Goal: Task Accomplishment & Management: Use online tool/utility

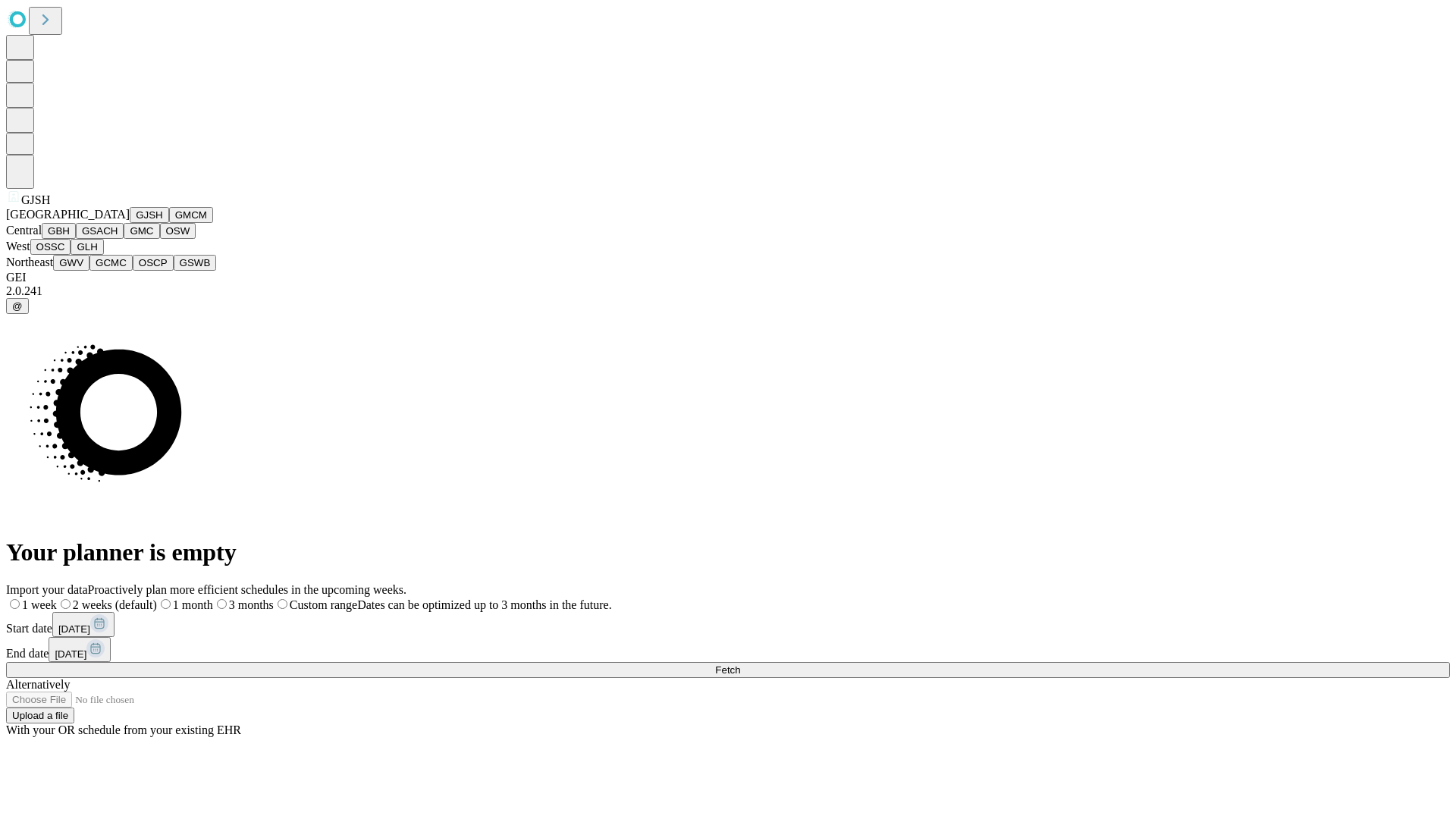
click at [129, 223] on button "GJSH" at bounding box center [149, 215] width 40 height 16
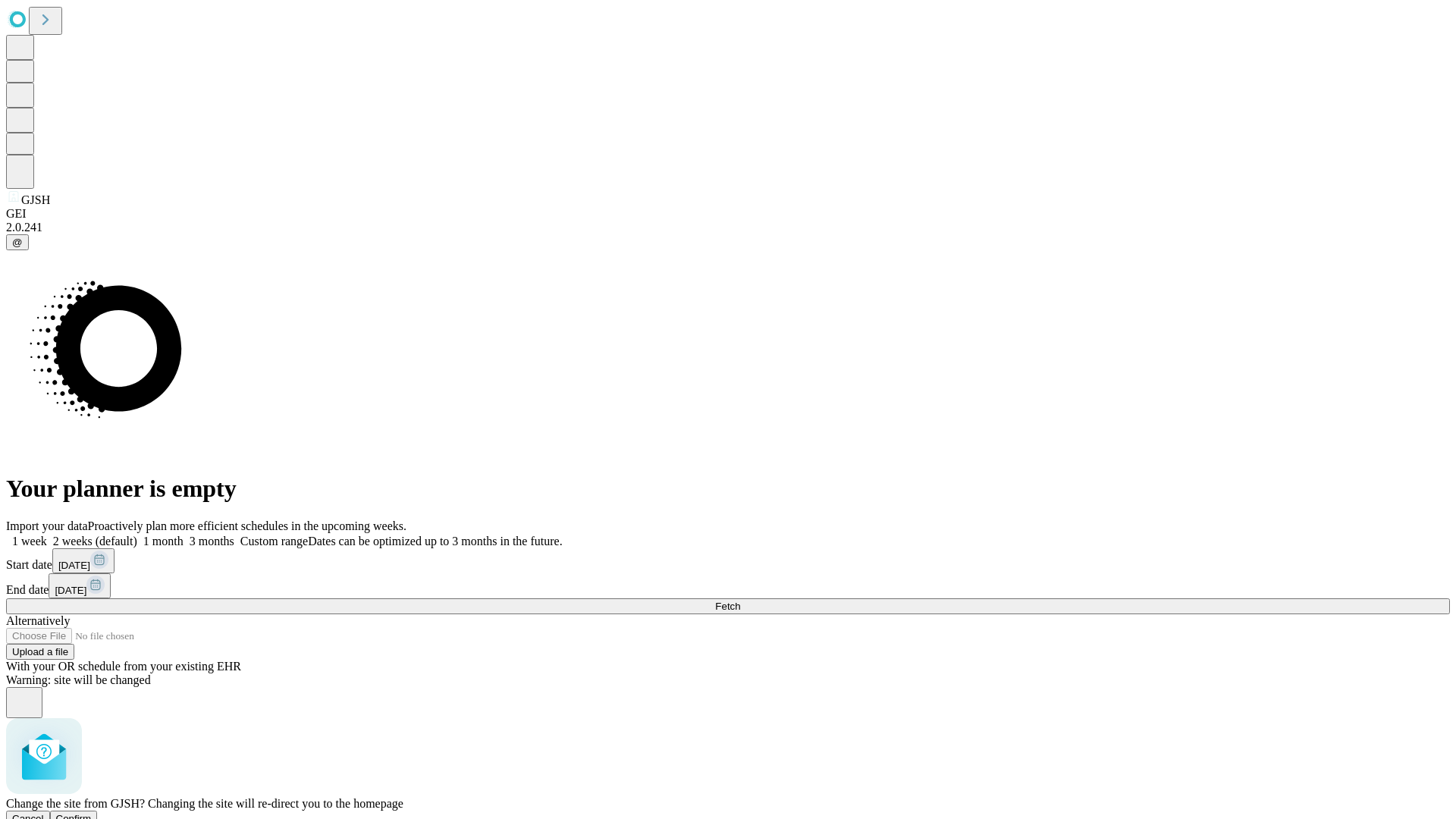
click at [91, 813] on span "Confirm" at bounding box center [74, 818] width 36 height 11
click at [184, 535] on label "1 month" at bounding box center [160, 541] width 47 height 13
click at [740, 601] on span "Fetch" at bounding box center [728, 606] width 25 height 11
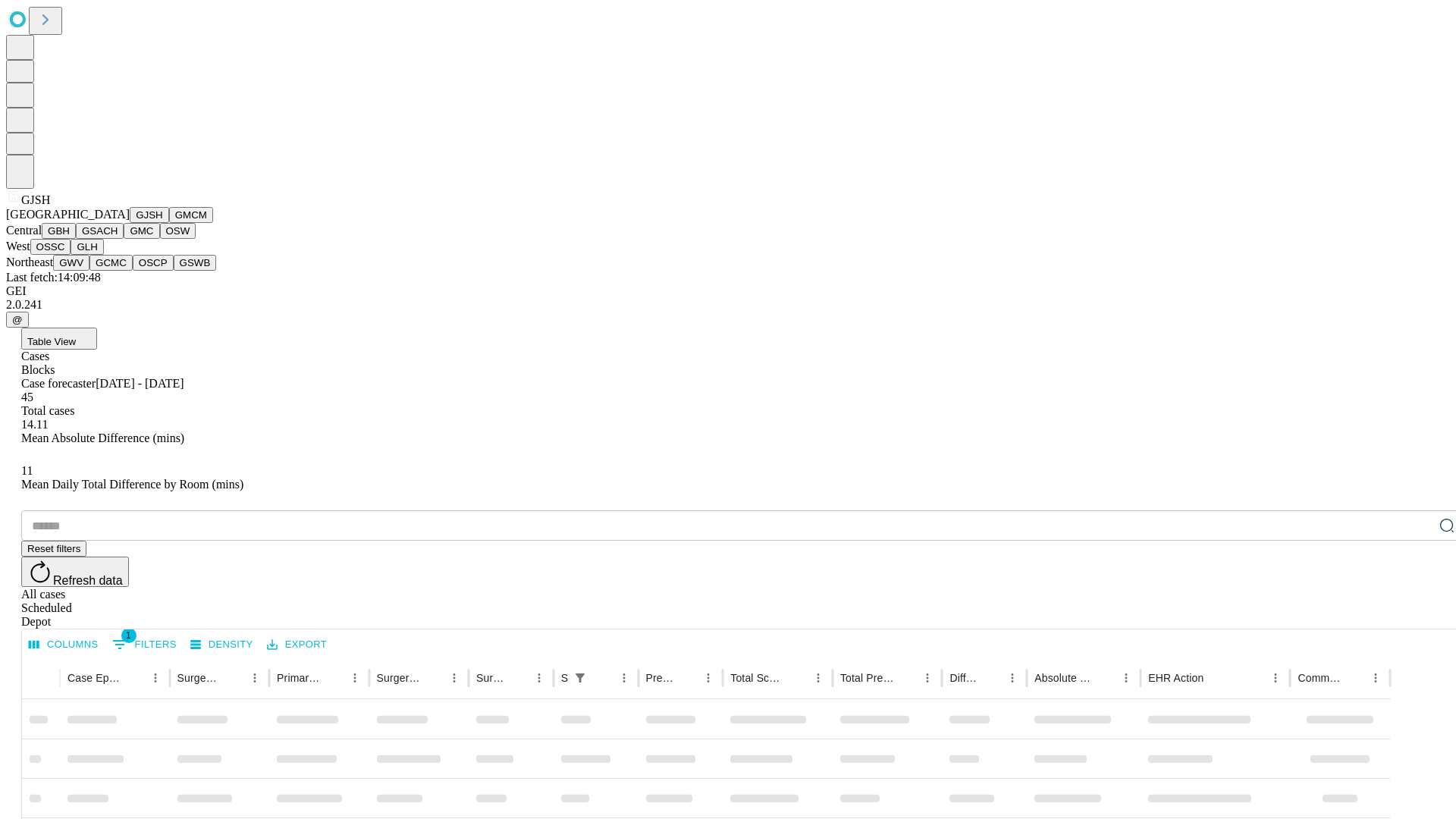
click at [169, 223] on button "GMCM" at bounding box center [191, 215] width 44 height 16
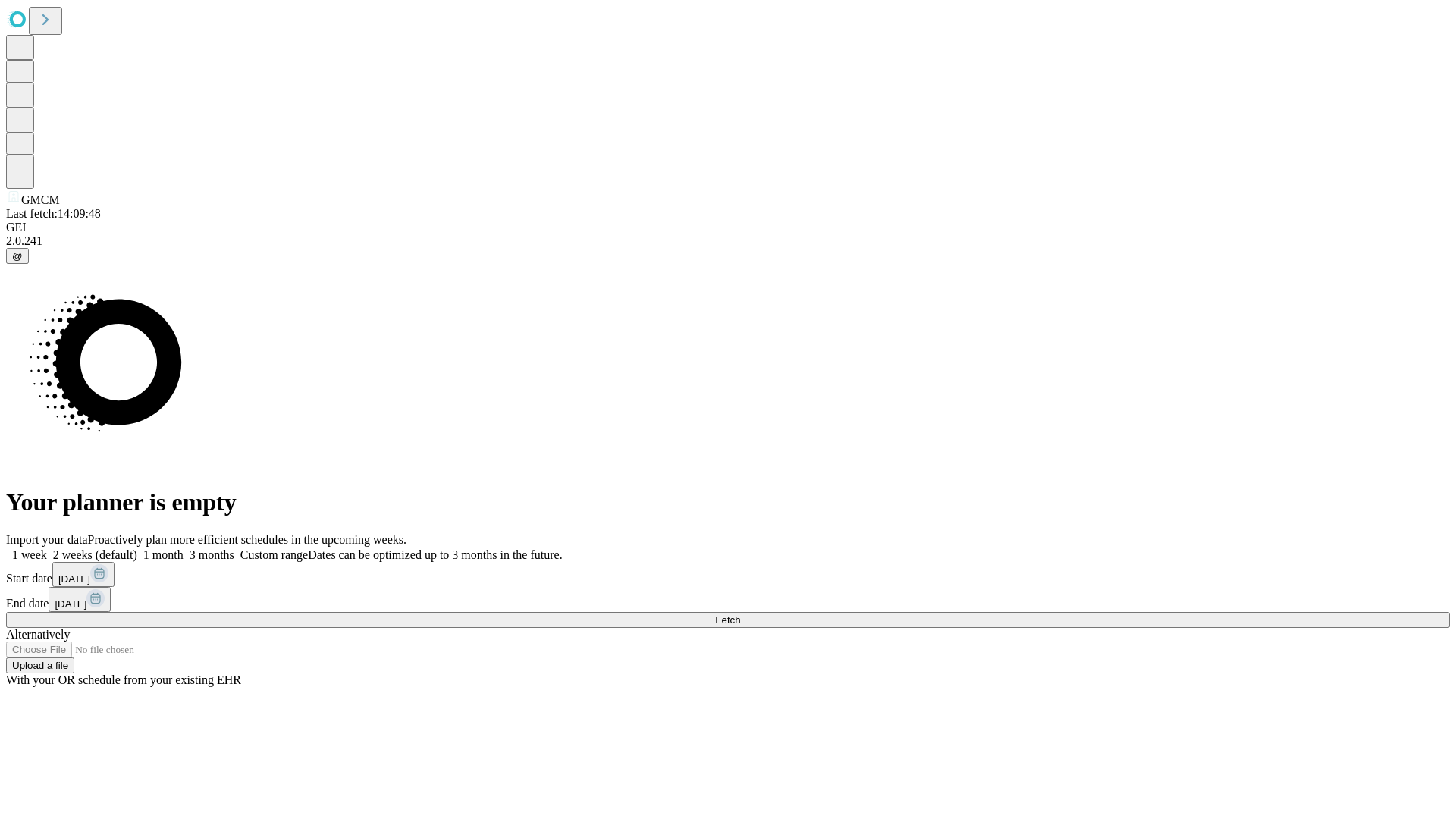
click at [184, 548] on label "1 month" at bounding box center [160, 554] width 47 height 13
click at [740, 614] on span "Fetch" at bounding box center [728, 619] width 25 height 11
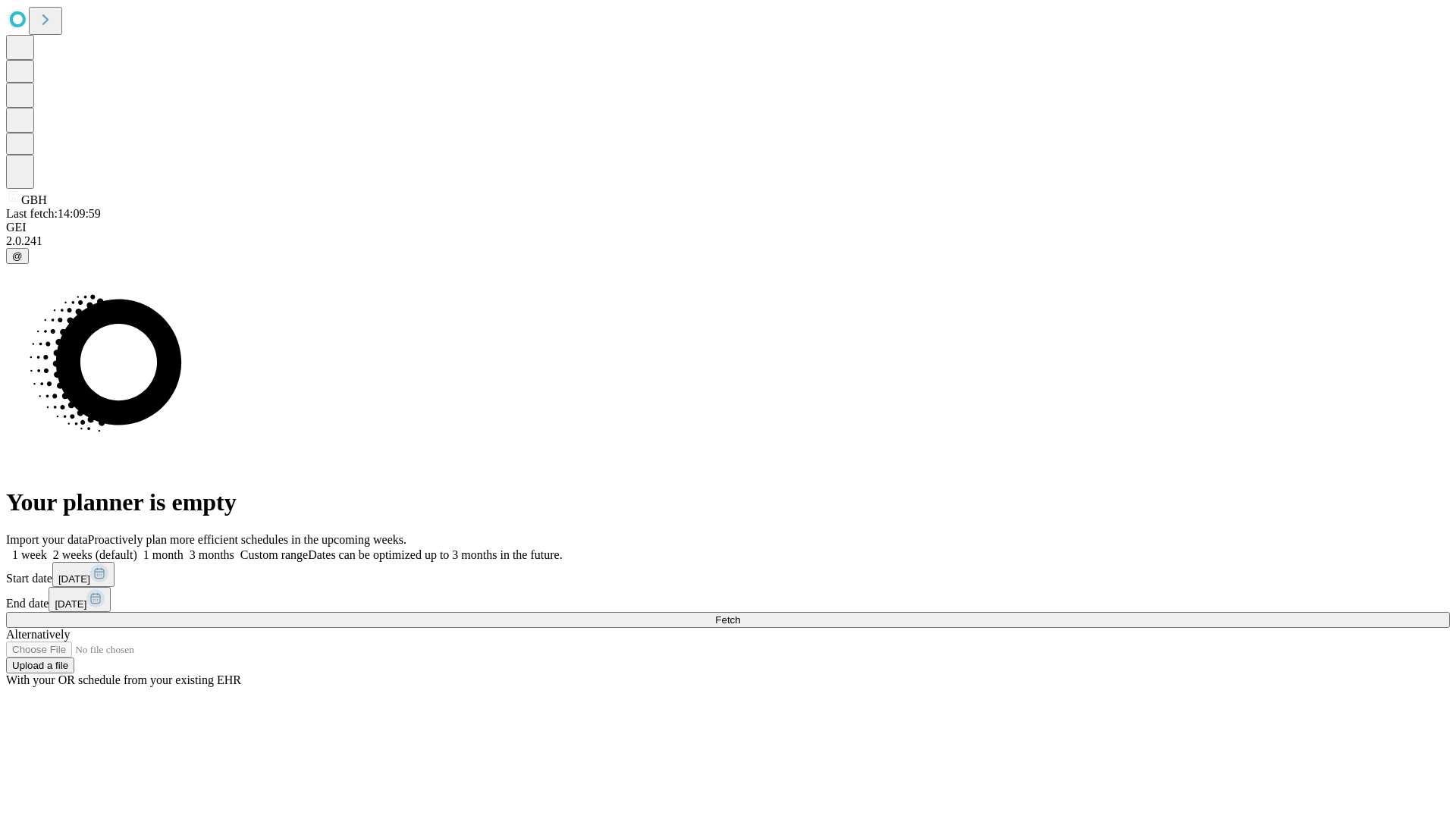
click at [184, 548] on label "1 month" at bounding box center [160, 554] width 47 height 13
click at [740, 614] on span "Fetch" at bounding box center [728, 619] width 25 height 11
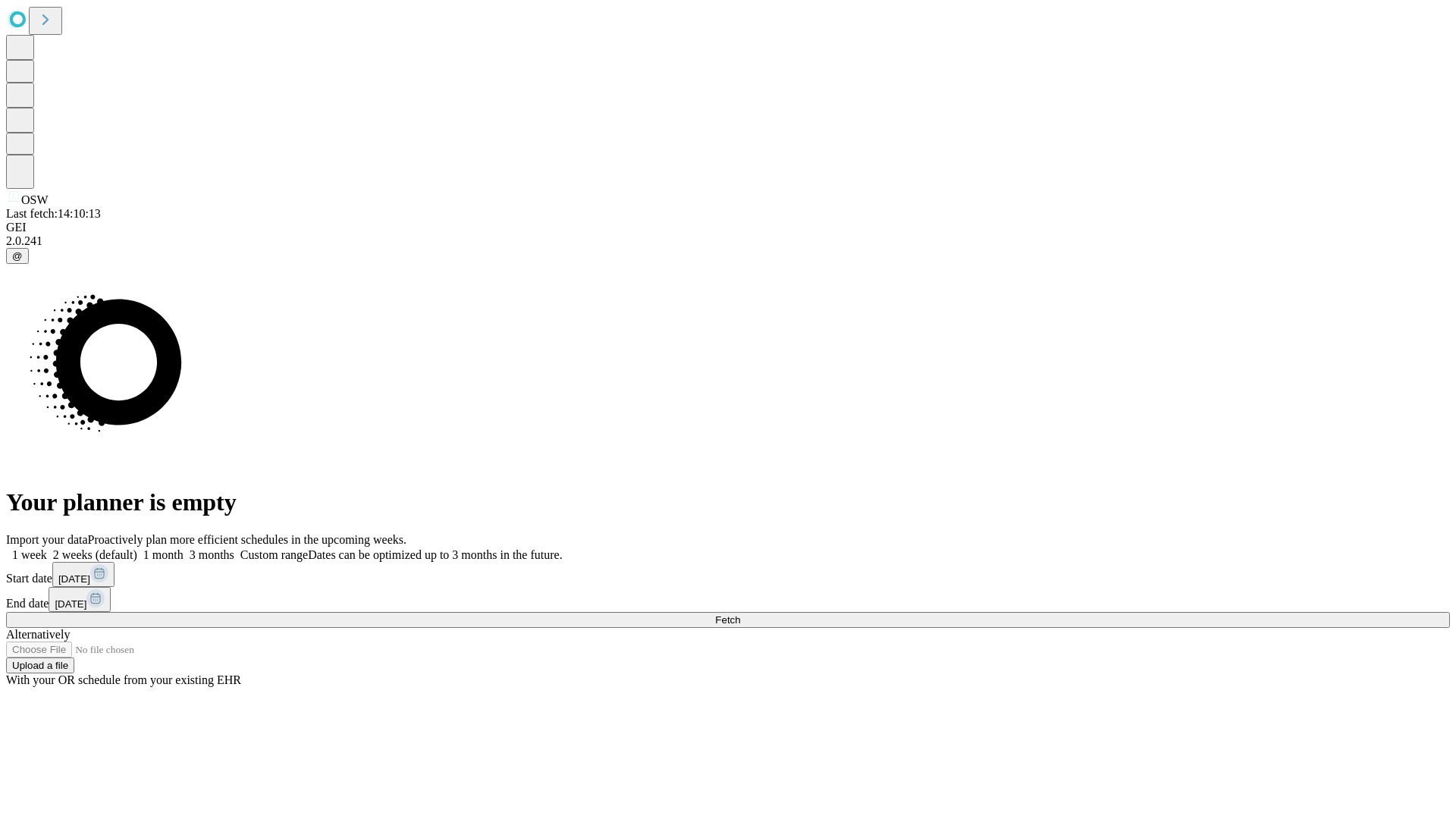
click at [184, 548] on label "1 month" at bounding box center [160, 554] width 47 height 13
click at [740, 614] on span "Fetch" at bounding box center [728, 619] width 25 height 11
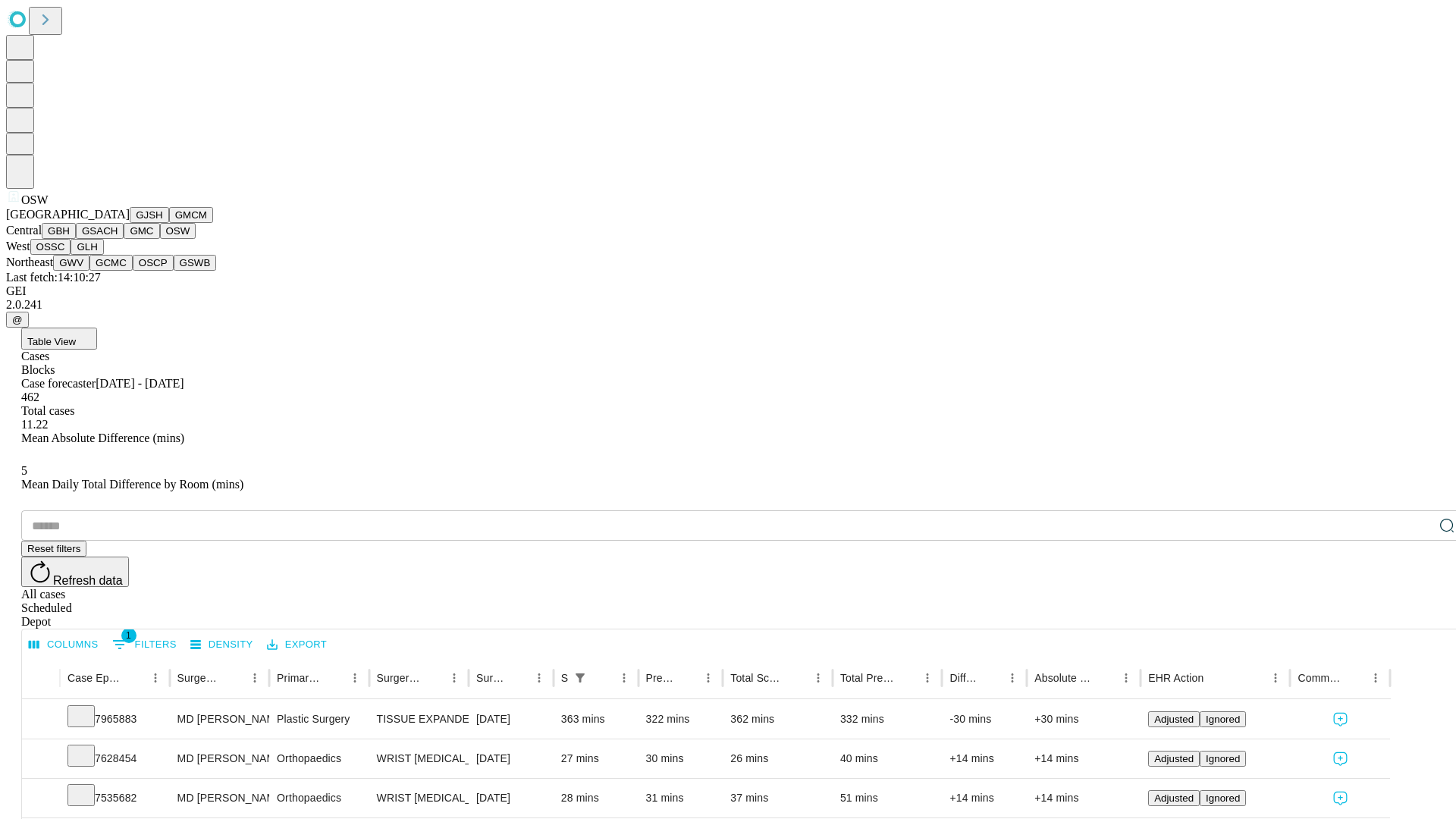
click at [71, 255] on button "OSSC" at bounding box center [51, 246] width 41 height 16
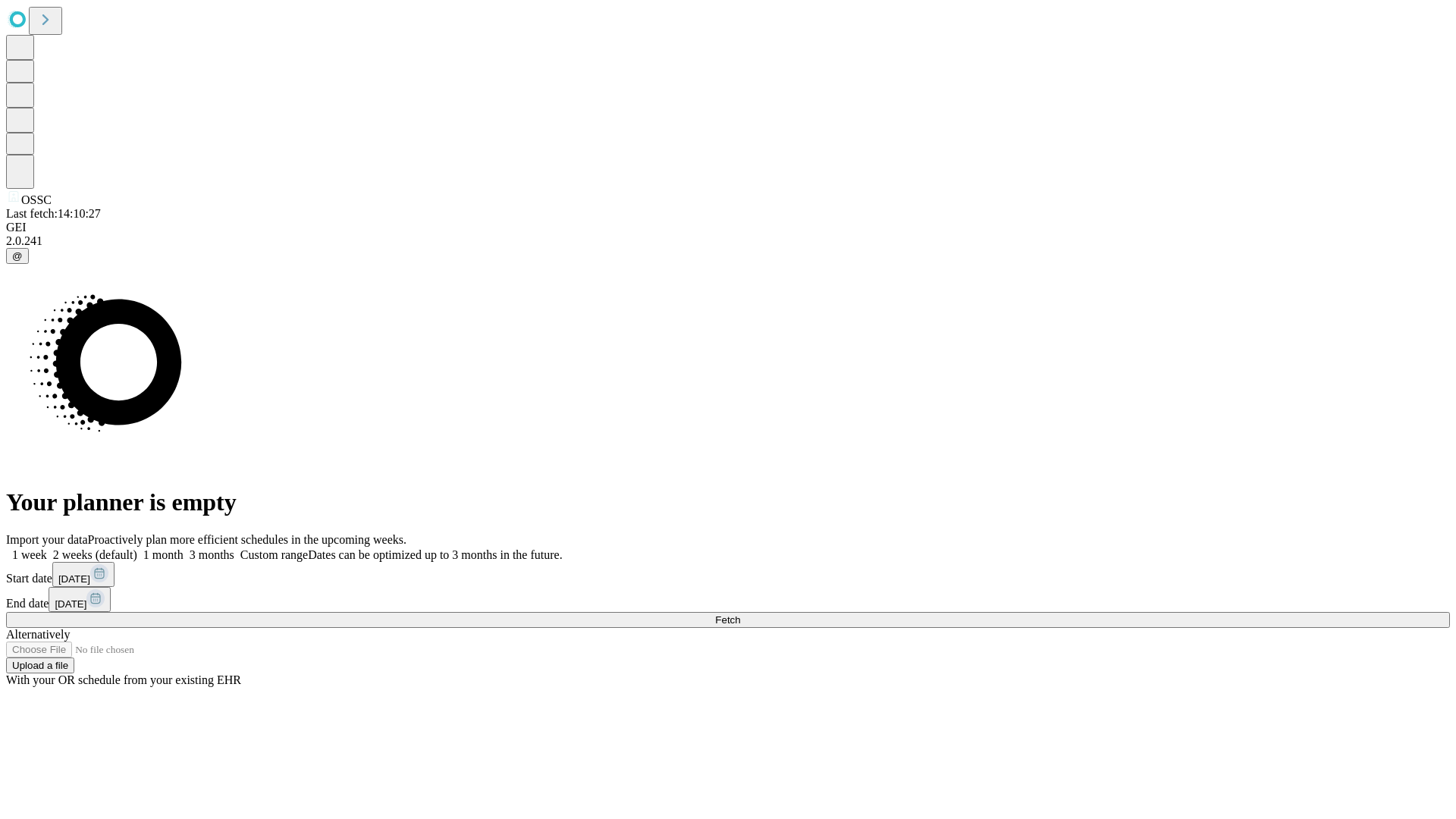
click at [184, 548] on label "1 month" at bounding box center [160, 554] width 47 height 13
click at [740, 614] on span "Fetch" at bounding box center [728, 619] width 25 height 11
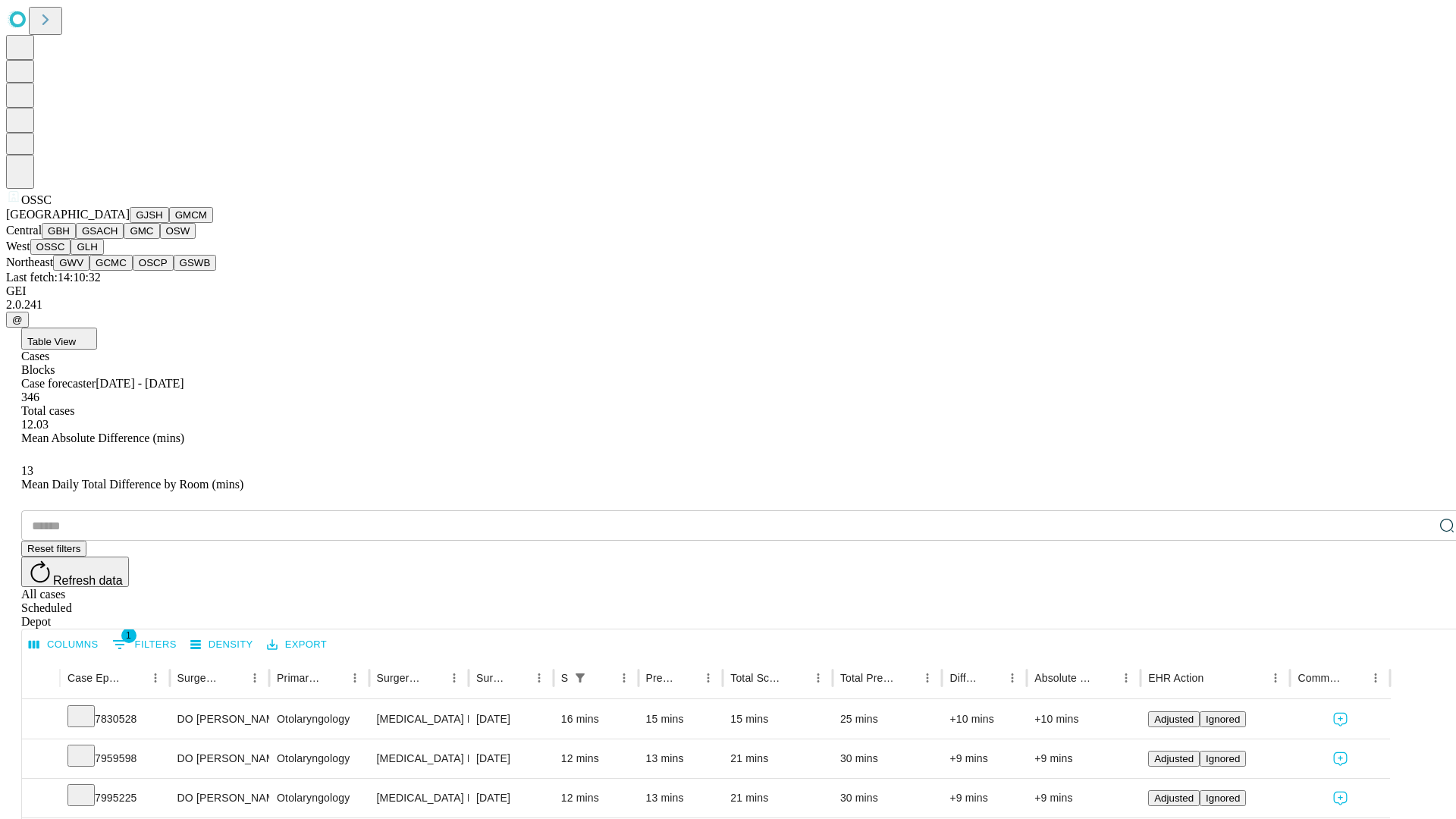
click at [103, 255] on button "GLH" at bounding box center [86, 246] width 33 height 16
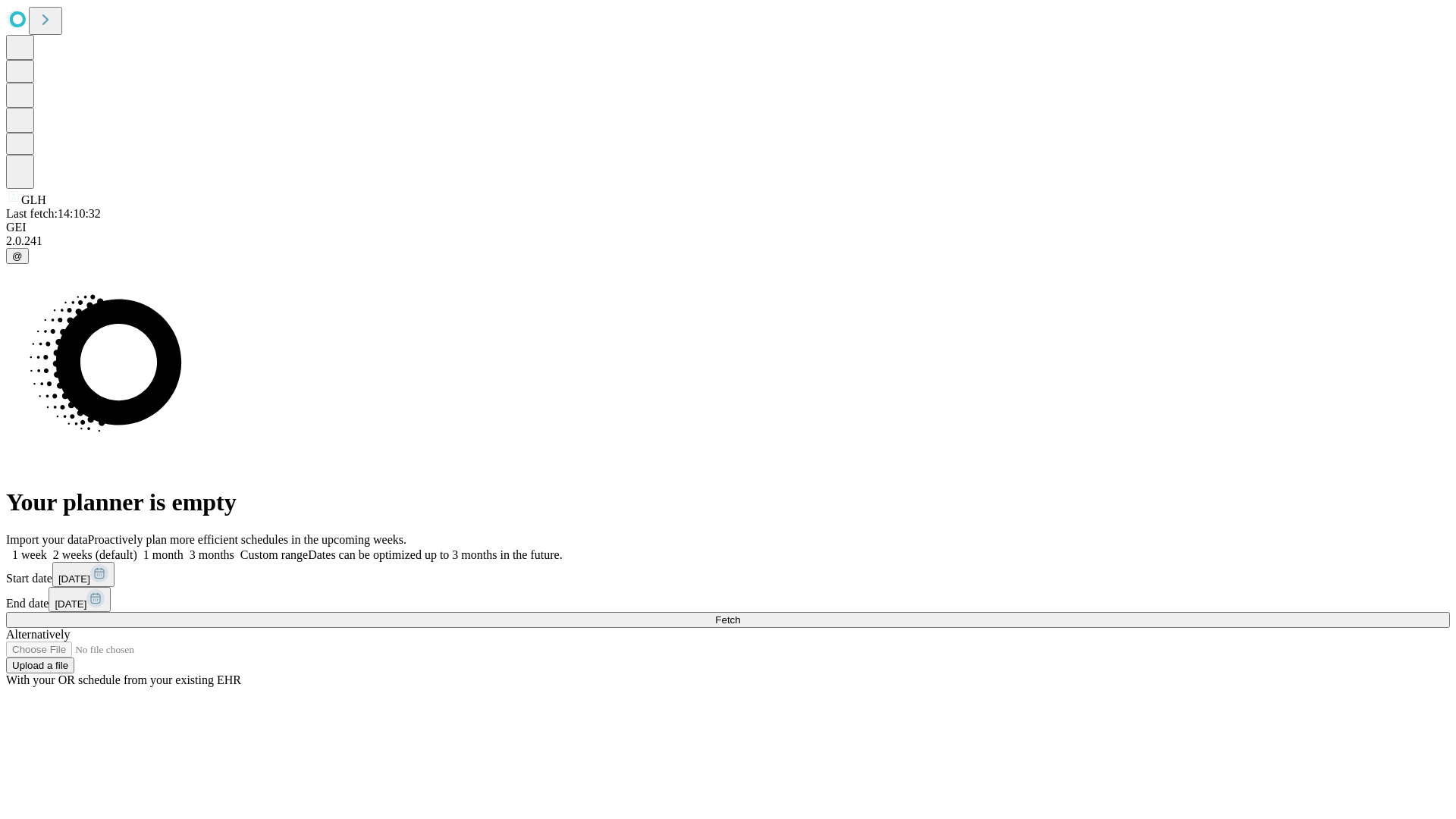
click at [184, 548] on label "1 month" at bounding box center [160, 554] width 47 height 13
click at [740, 614] on span "Fetch" at bounding box center [728, 619] width 25 height 11
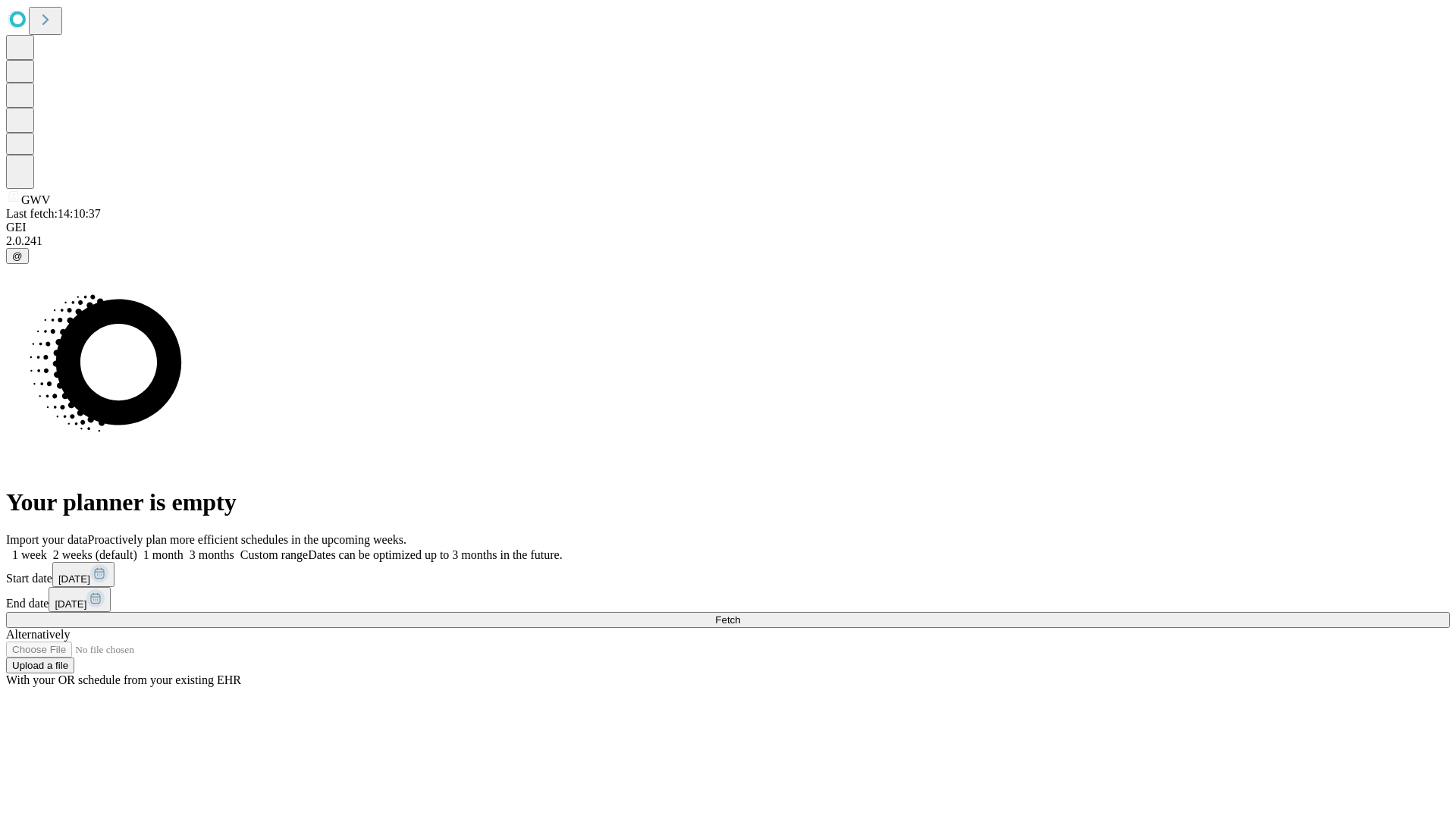
click at [184, 548] on label "1 month" at bounding box center [160, 554] width 47 height 13
click at [740, 614] on span "Fetch" at bounding box center [728, 619] width 25 height 11
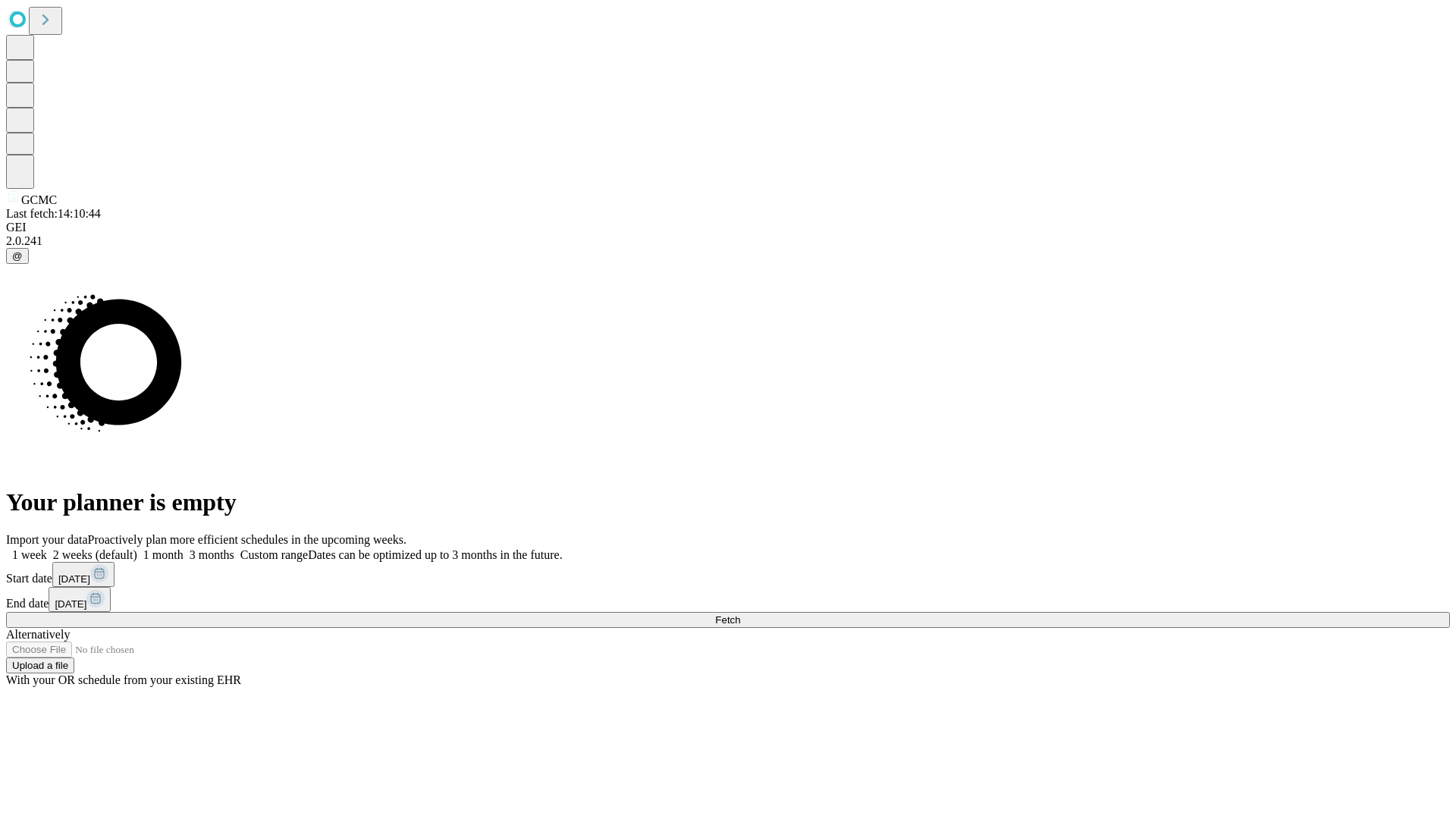
click at [184, 548] on label "1 month" at bounding box center [160, 554] width 47 height 13
click at [740, 614] on span "Fetch" at bounding box center [728, 619] width 25 height 11
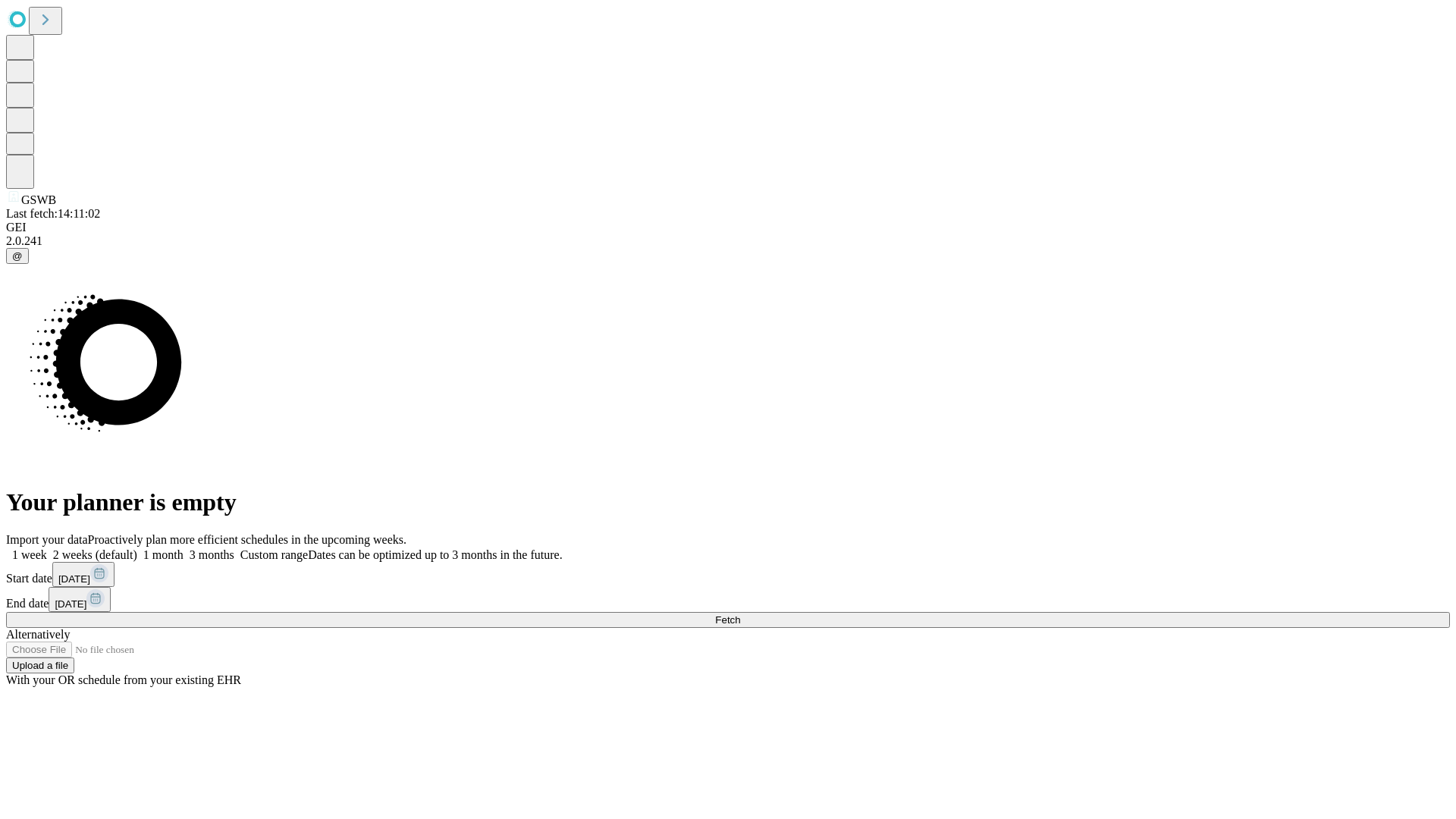
click at [184, 548] on label "1 month" at bounding box center [160, 554] width 47 height 13
click at [740, 614] on span "Fetch" at bounding box center [728, 619] width 25 height 11
